Goal: Task Accomplishment & Management: Use online tool/utility

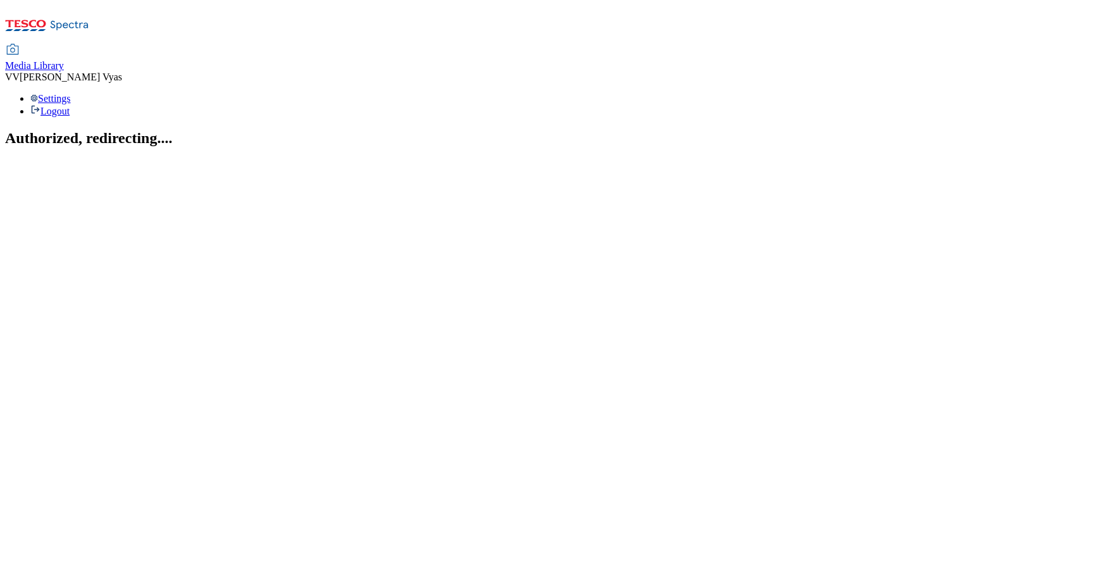
click at [64, 60] on span "Media Library" at bounding box center [34, 65] width 59 height 11
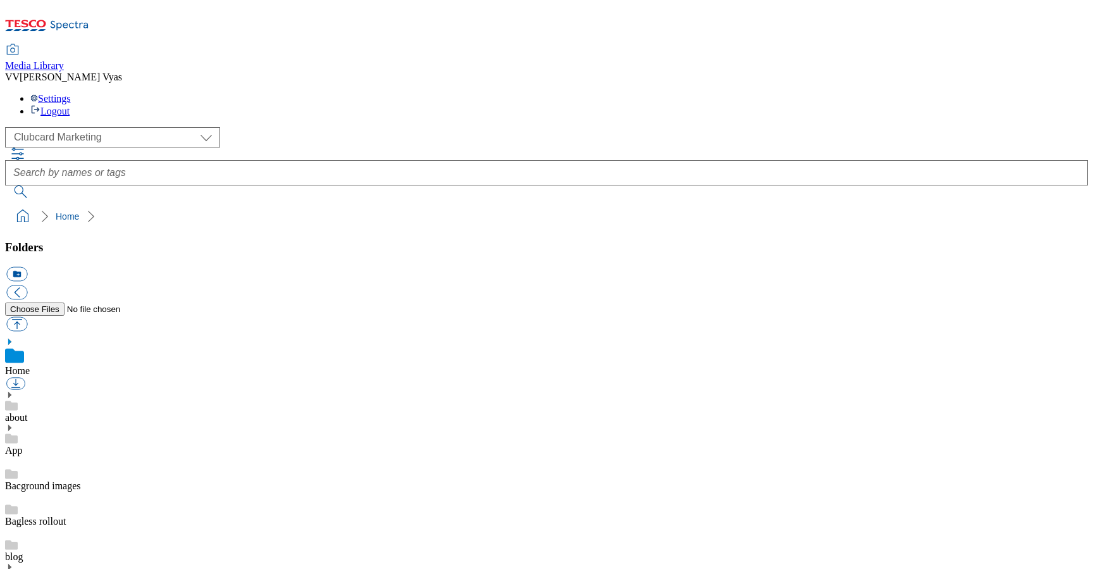
scroll to position [8, 0]
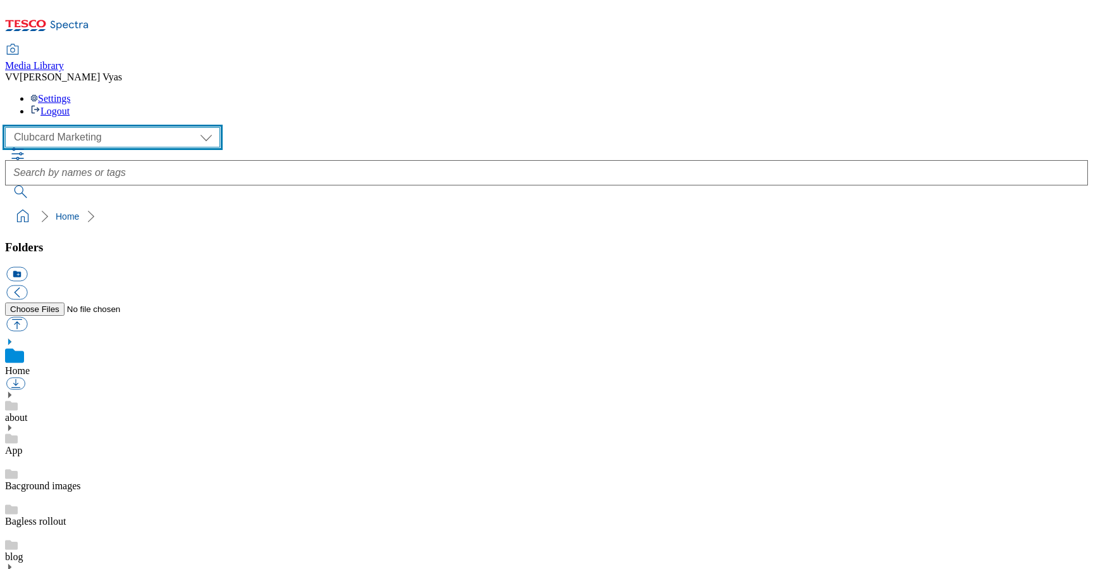
select select "flare-homepage"
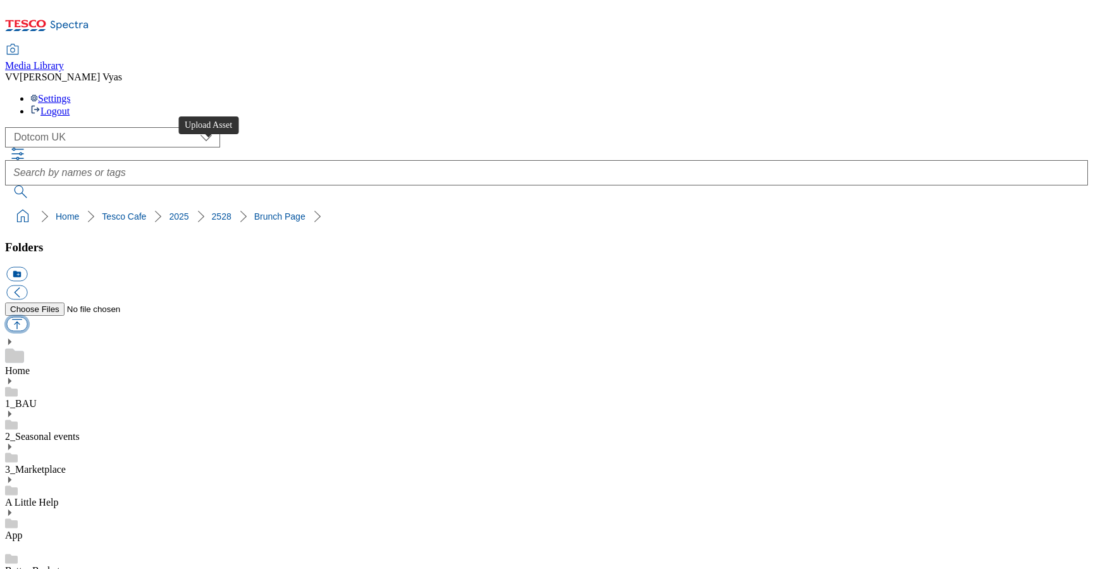
click at [27, 317] on button "button" at bounding box center [16, 324] width 21 height 15
type input "C:\fakepath\2528-WF-435271-Tesco Cafe-Autumn 2025 Campaign Update_Brunch Menu_N…"
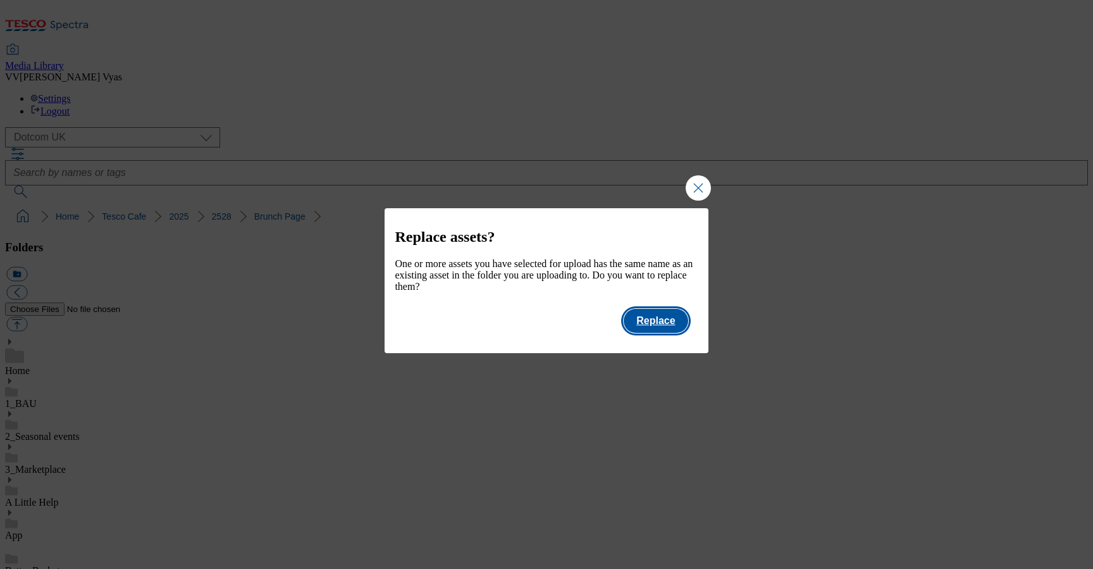
click at [675, 328] on button "Replace" at bounding box center [656, 321] width 64 height 24
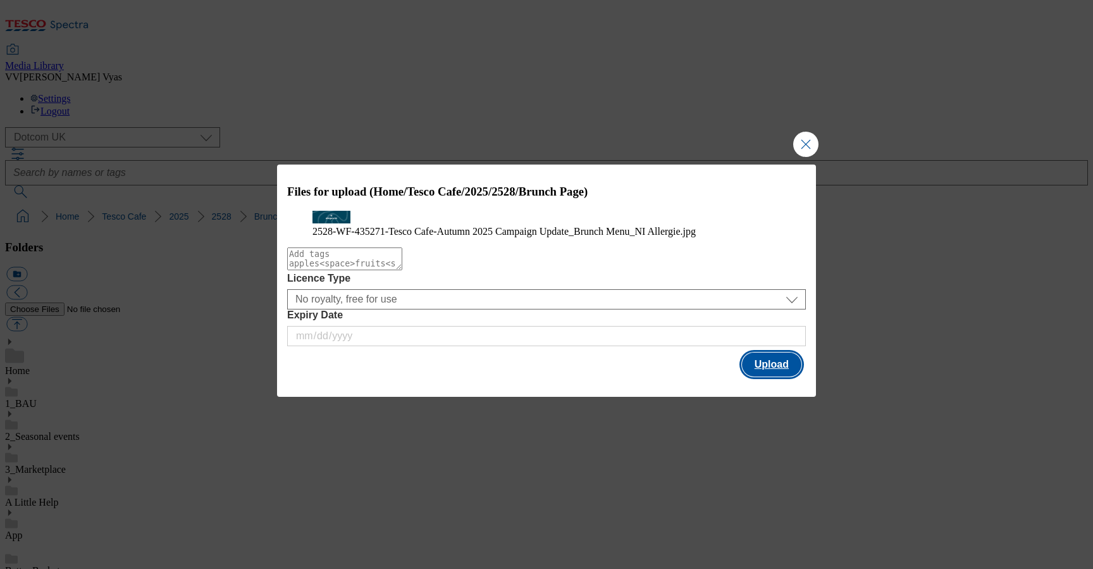
click at [770, 376] on button "Upload" at bounding box center [771, 364] width 59 height 24
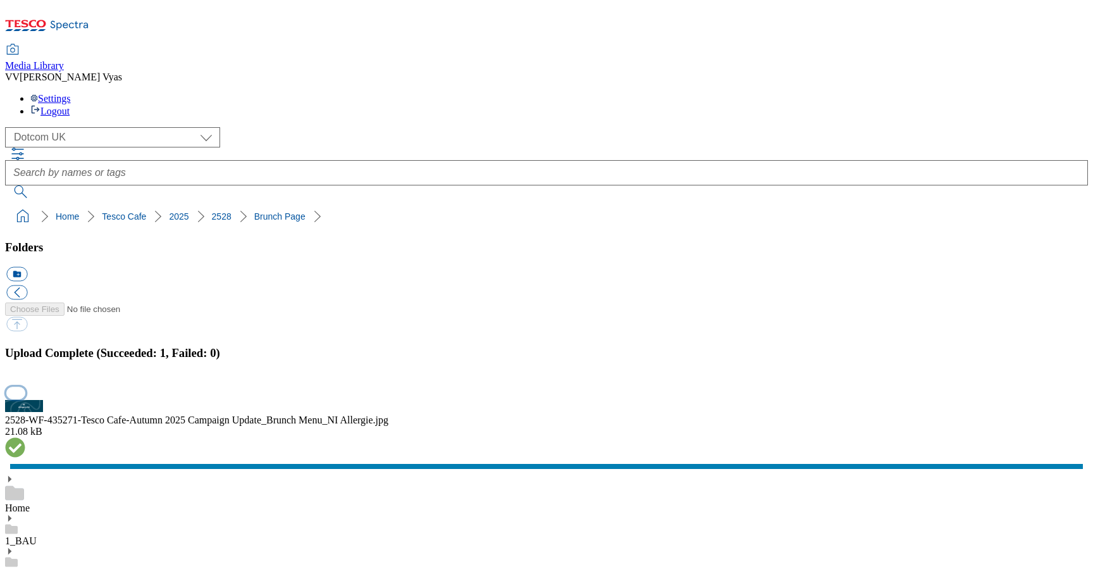
click at [25, 386] on button "button" at bounding box center [15, 392] width 19 height 12
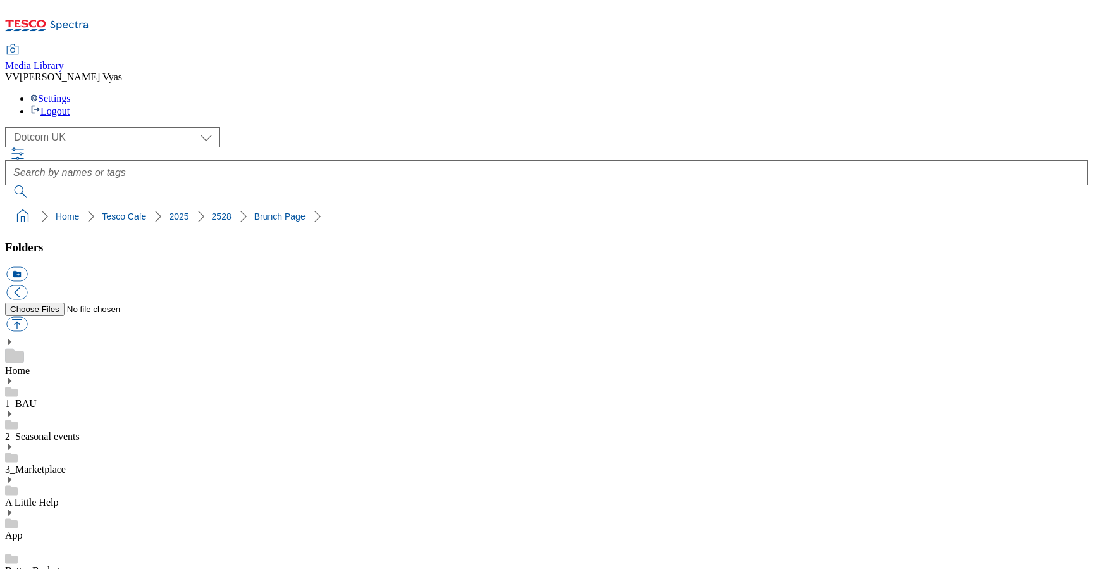
click at [27, 317] on button "button" at bounding box center [16, 324] width 21 height 15
type input "C:\fakepath\2528-WF-435271-Tesco Cafe-Autumn 2025 Campaign Update_Drinks Menu_S…"
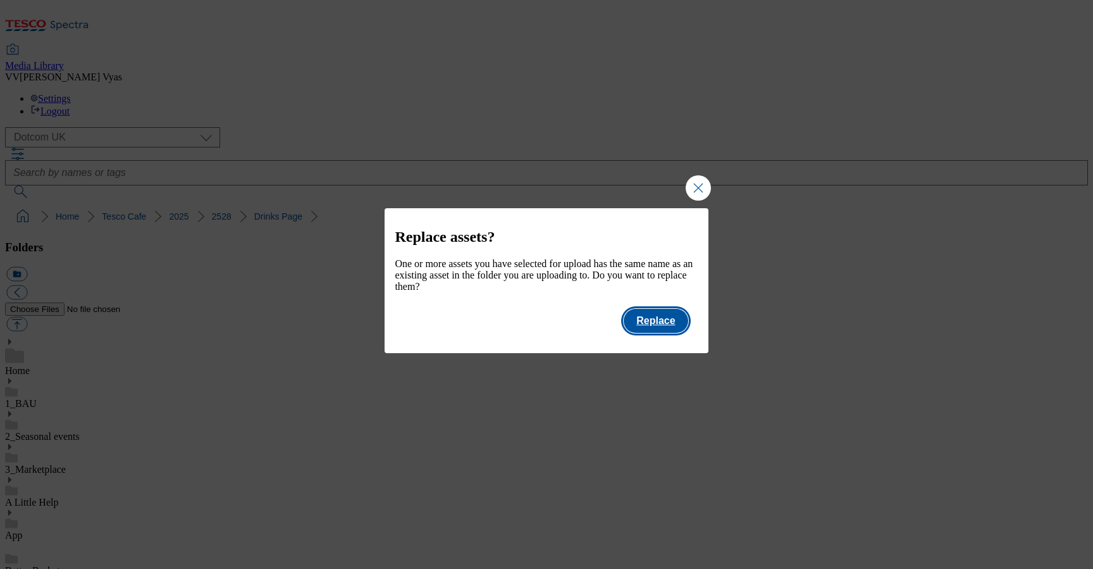
click at [677, 331] on button "Replace" at bounding box center [656, 321] width 64 height 24
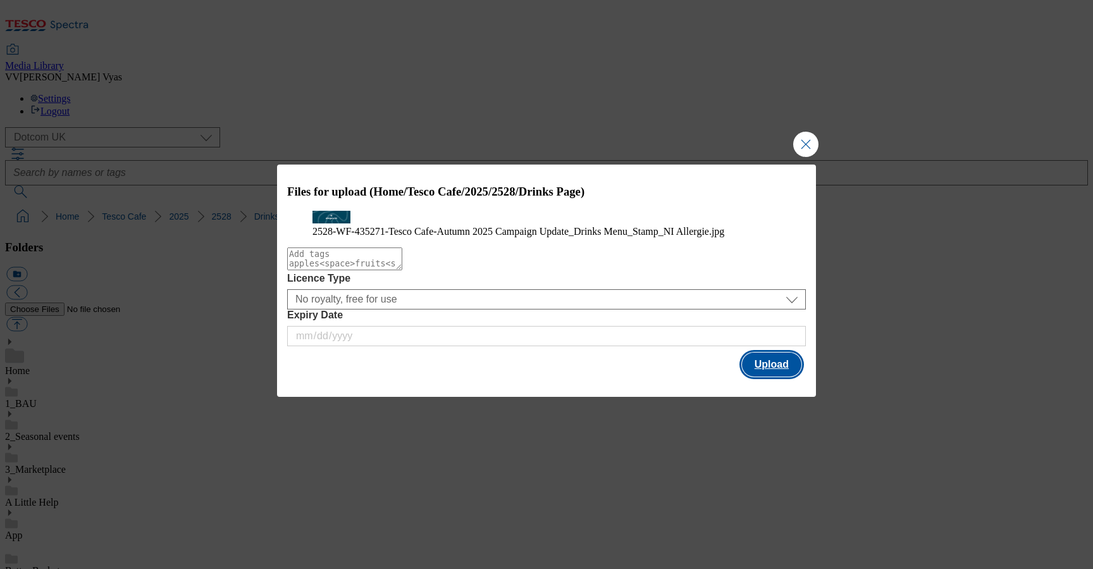
click at [763, 376] on button "Upload" at bounding box center [771, 364] width 59 height 24
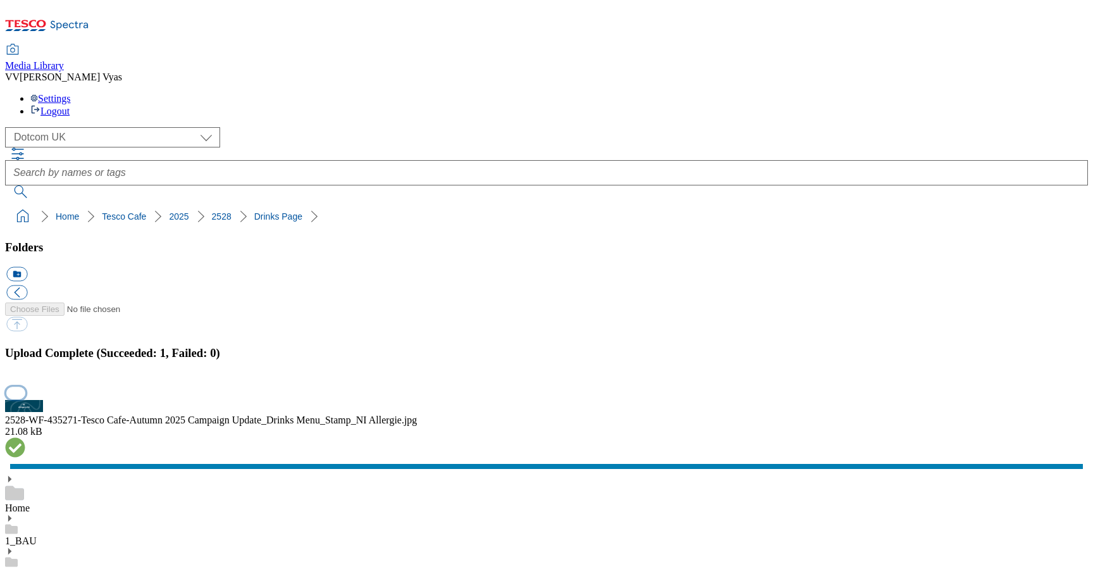
click at [25, 386] on button "button" at bounding box center [15, 392] width 19 height 12
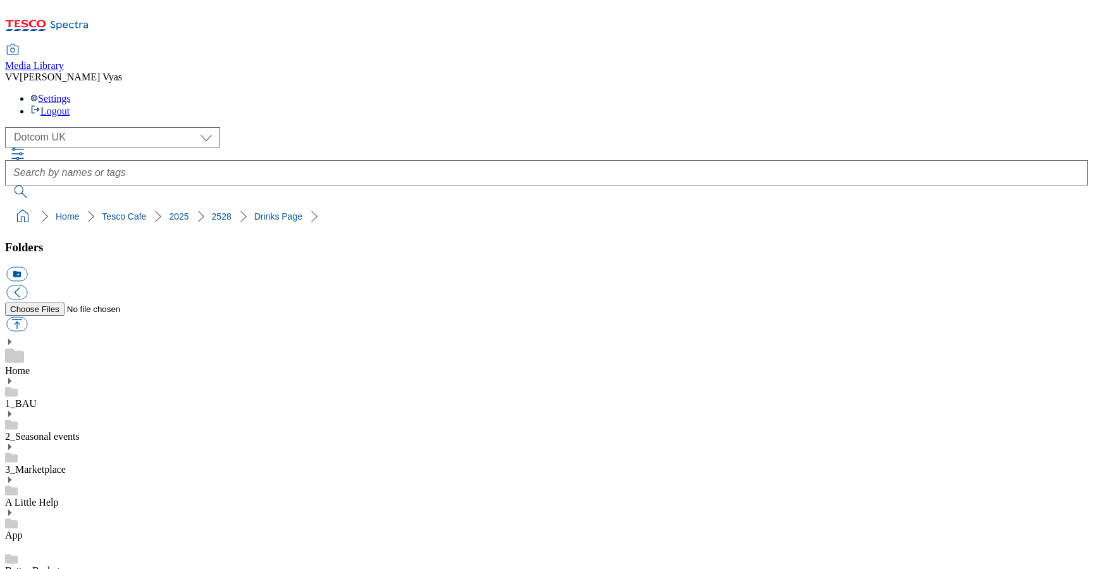
click at [27, 317] on button "button" at bounding box center [16, 324] width 21 height 15
type input "C:\fakepath\2528-WF-435271-Tesco Cafe-Autumn 2025 Campaign Update_Kids Menu_Sta…"
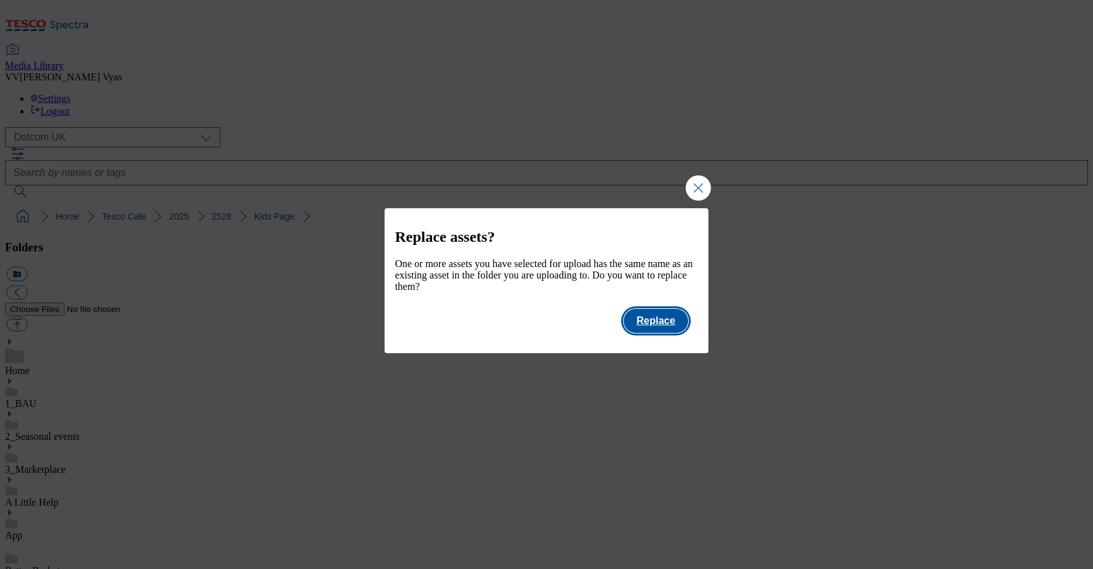
click at [664, 323] on button "Replace" at bounding box center [656, 321] width 64 height 24
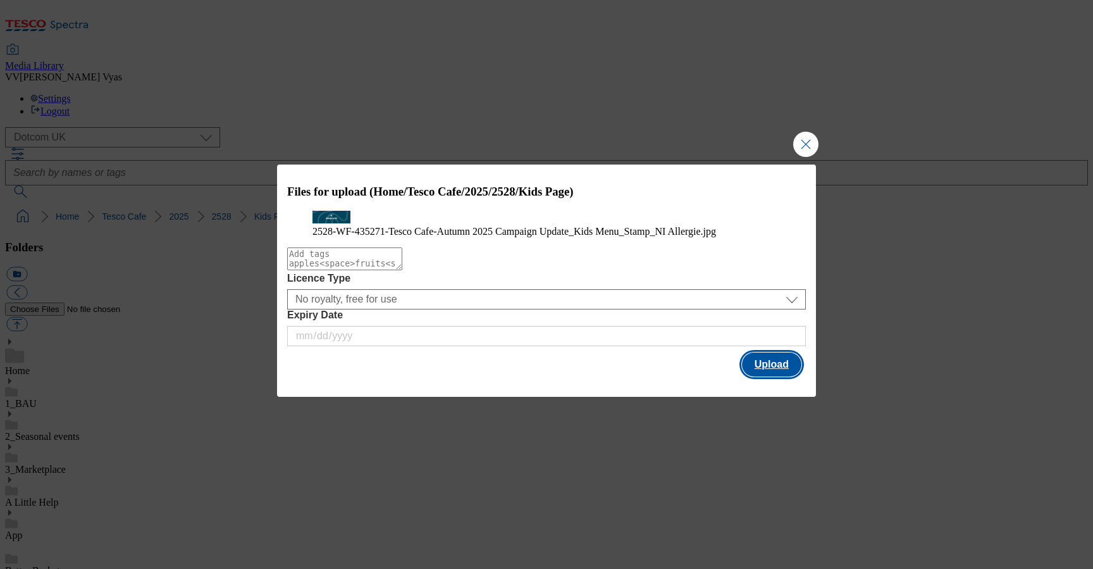
click at [764, 376] on button "Upload" at bounding box center [771, 364] width 59 height 24
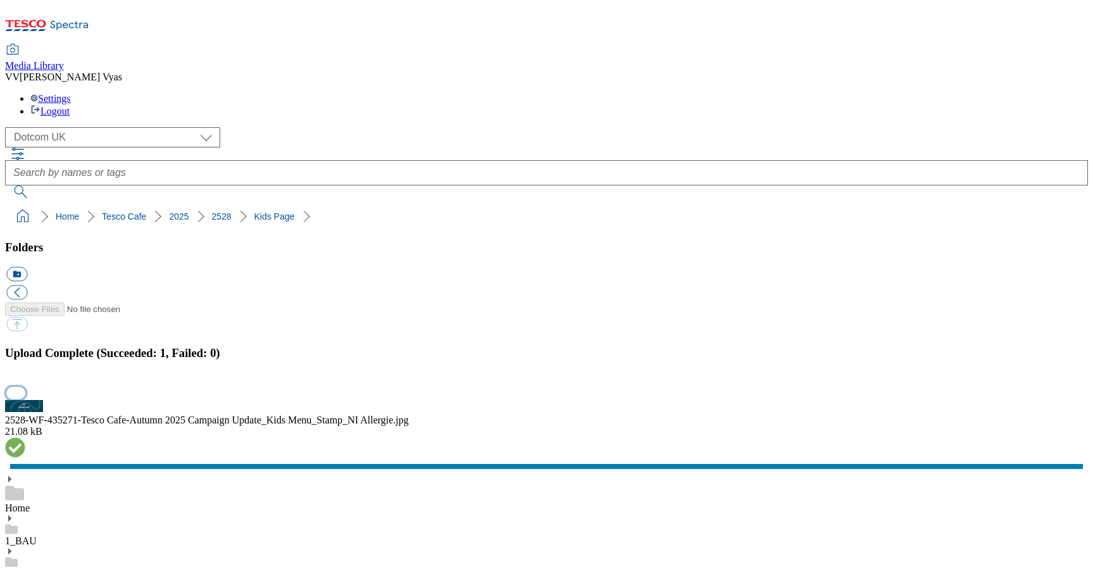
click at [25, 386] on button "button" at bounding box center [15, 392] width 19 height 12
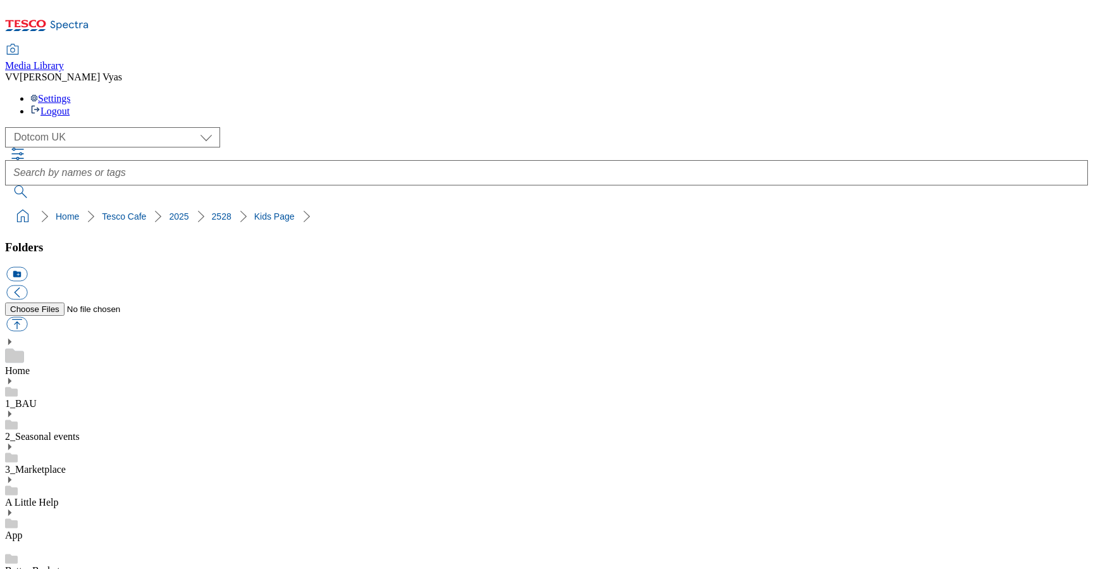
click at [27, 317] on button "button" at bounding box center [16, 324] width 21 height 15
type input "C:\fakepath\2528-WF-435271-Tesco Cafe-Autumn 2025 Campaign Update_Landing Page_…"
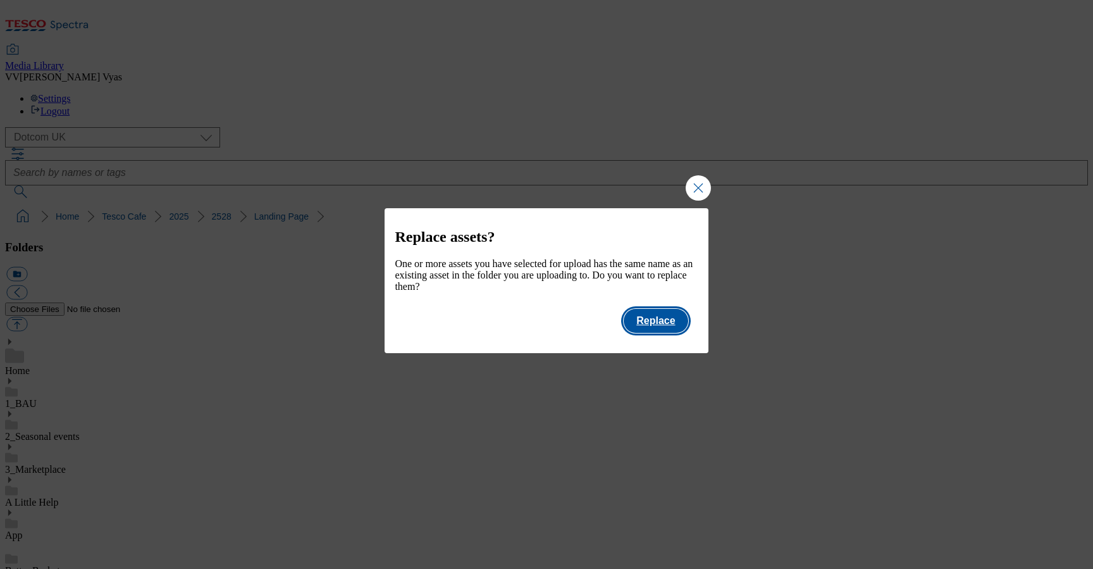
click at [662, 331] on button "Replace" at bounding box center [656, 321] width 64 height 24
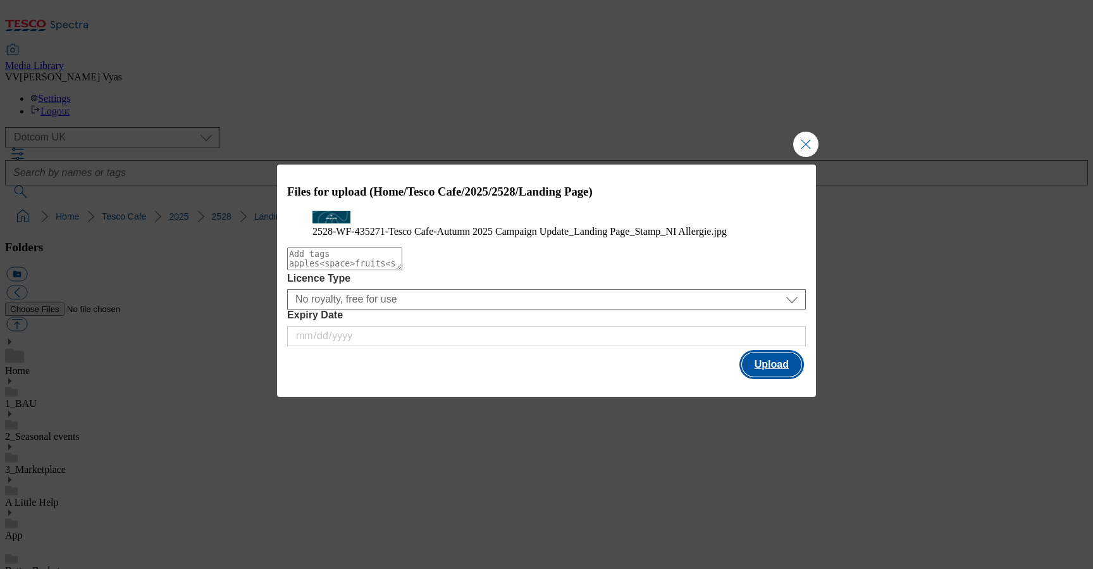
click at [786, 376] on button "Upload" at bounding box center [771, 364] width 59 height 24
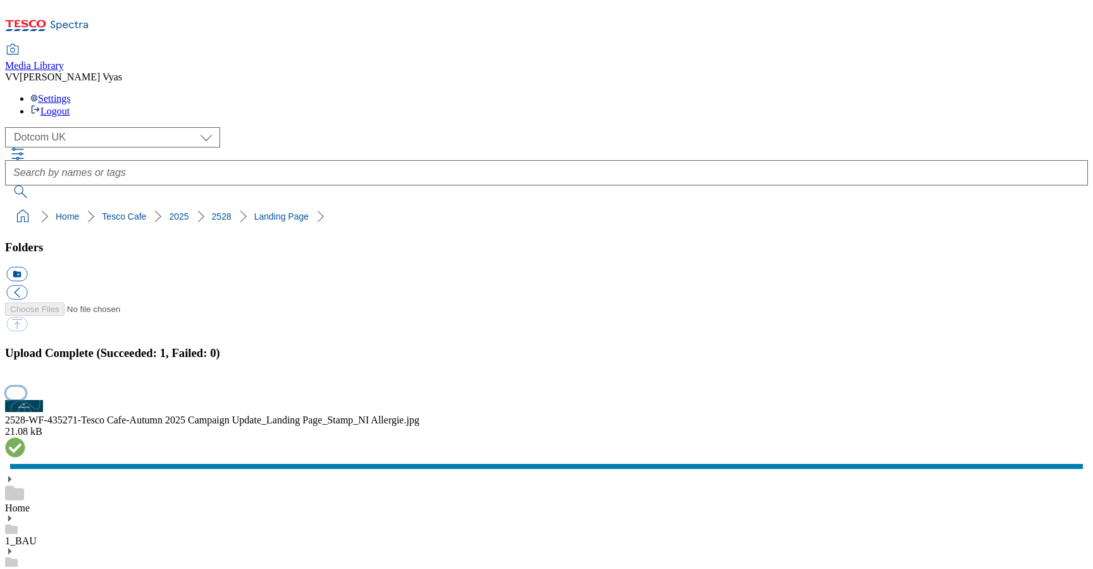
click at [25, 386] on button "button" at bounding box center [15, 392] width 19 height 12
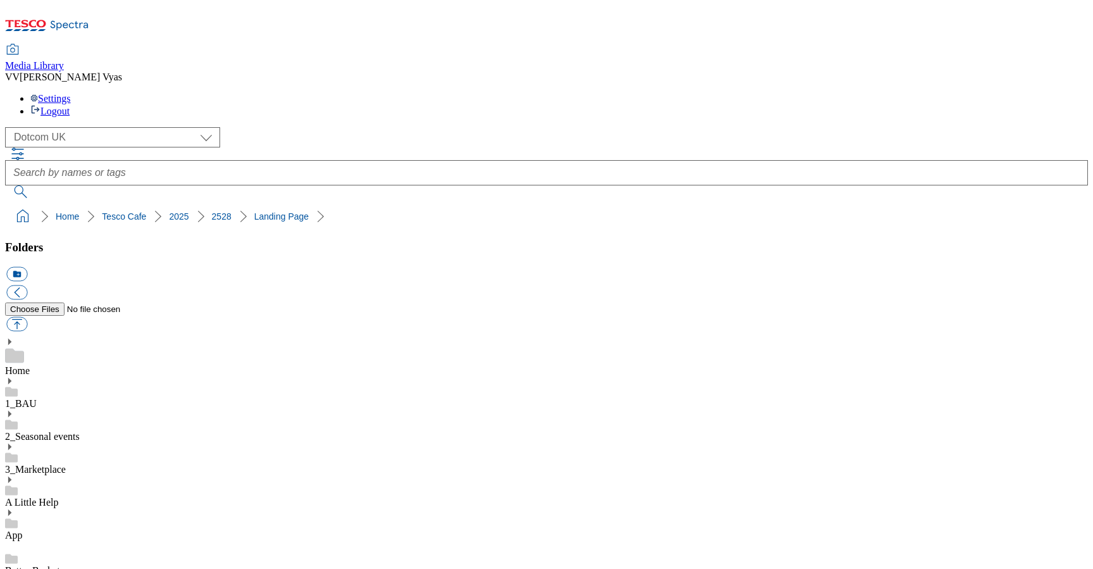
click at [27, 317] on button "button" at bounding box center [16, 324] width 21 height 15
type input "C:\fakepath\2528-WF-435271-Tesco Cafe-Autumn 2025 Campaign Update_Lunch Menu_NI…"
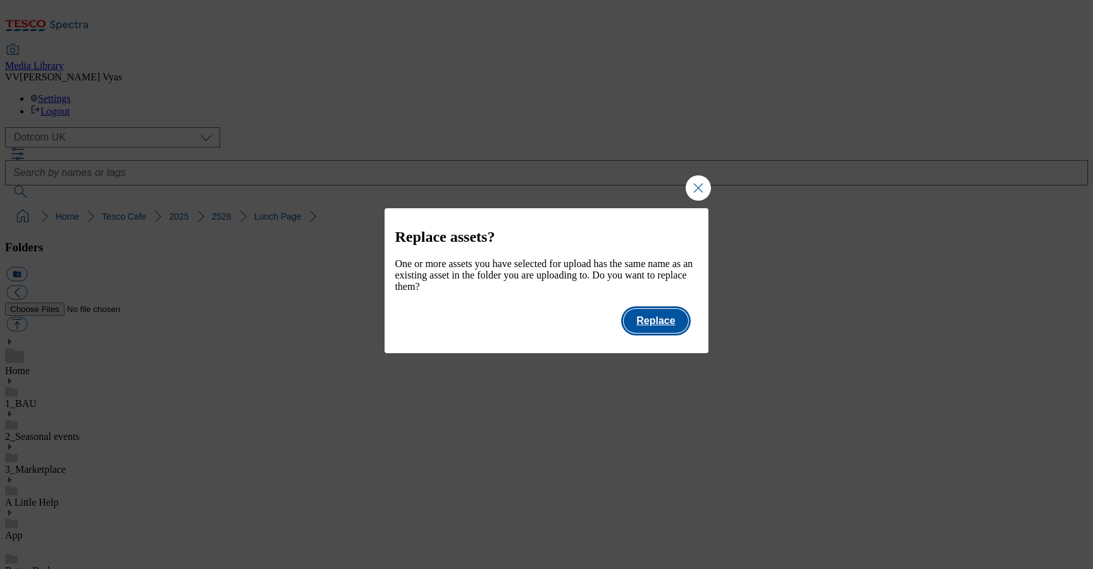
click at [644, 324] on button "Replace" at bounding box center [656, 321] width 64 height 24
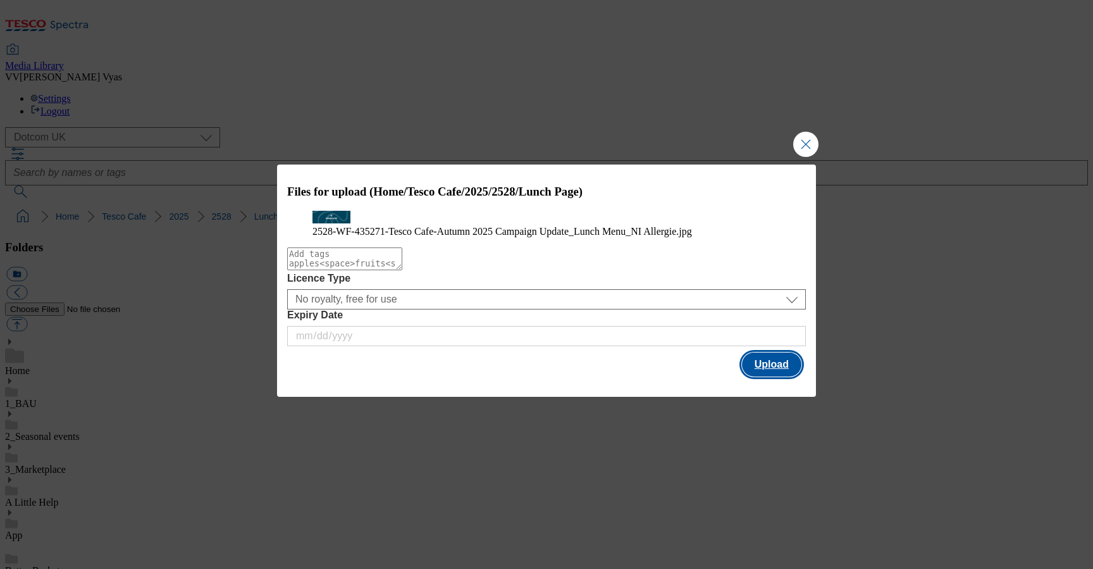
click at [766, 376] on button "Upload" at bounding box center [771, 364] width 59 height 24
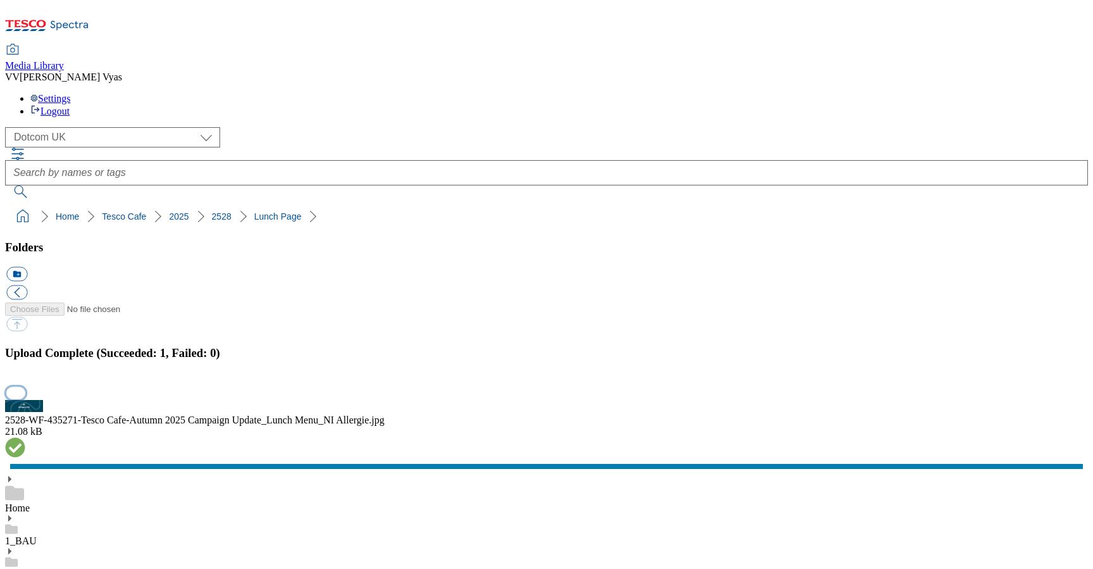
click at [25, 386] on button "button" at bounding box center [15, 392] width 19 height 12
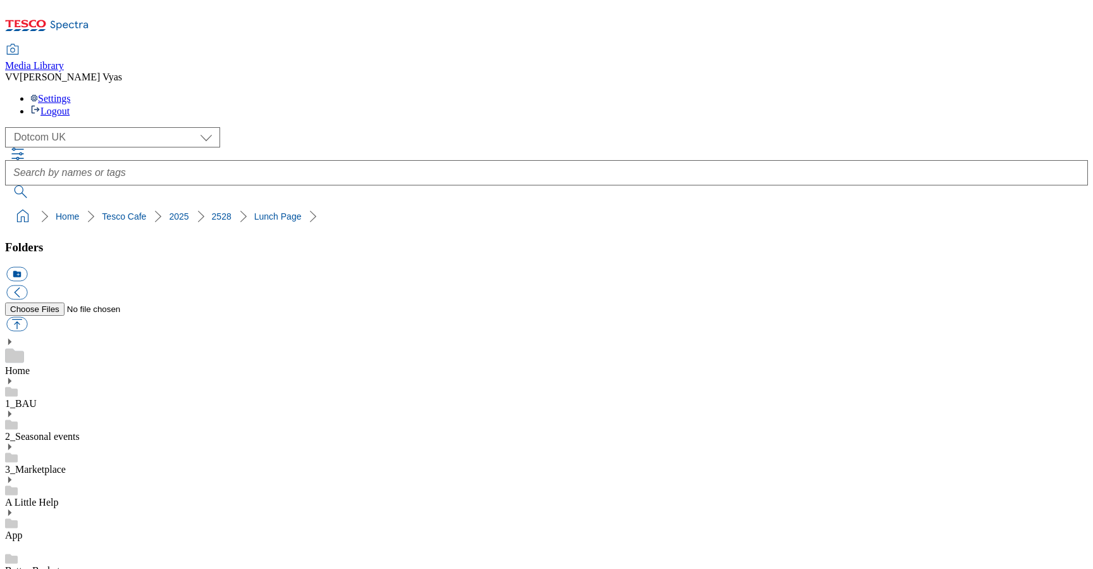
click at [900, 5] on div "Media Library VV Vinita Vyas Settings Logout" at bounding box center [546, 61] width 1083 height 112
